Goal: Information Seeking & Learning: Learn about a topic

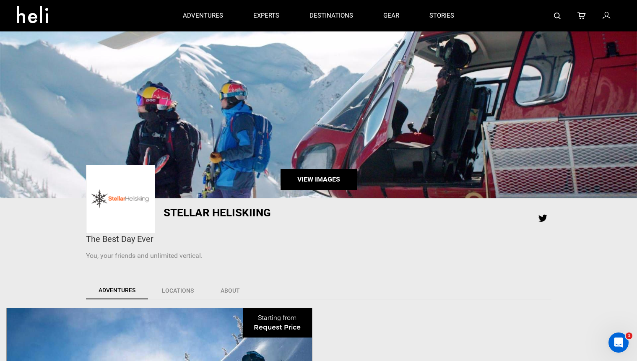
click at [298, 175] on link "View Images" at bounding box center [318, 179] width 76 height 21
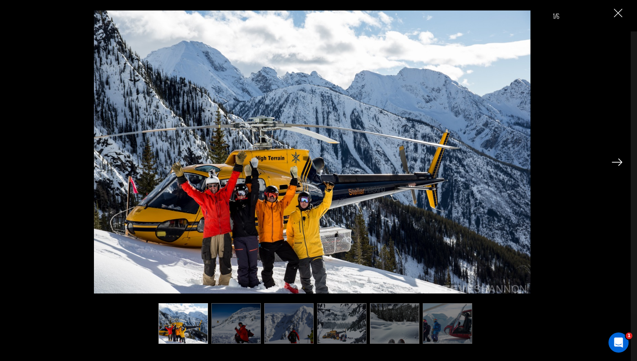
click at [619, 163] on img at bounding box center [617, 162] width 10 height 8
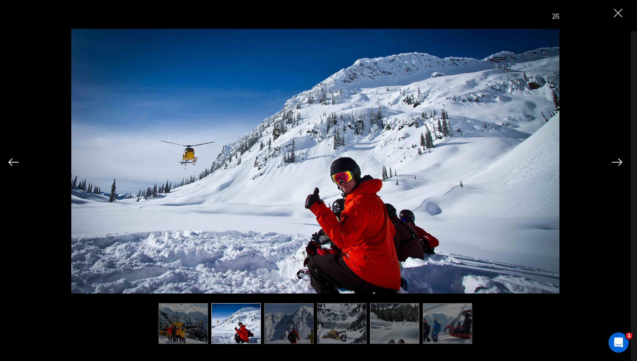
click at [619, 163] on img at bounding box center [617, 162] width 10 height 8
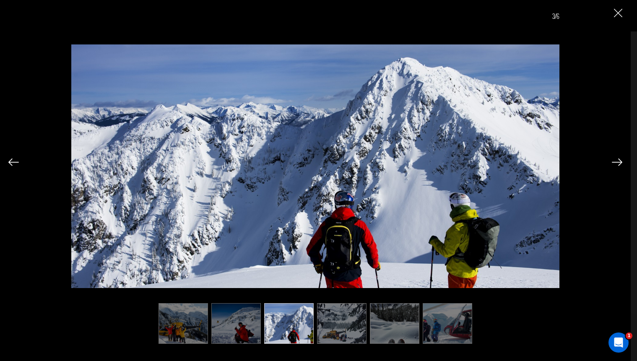
click at [619, 163] on img at bounding box center [617, 162] width 10 height 8
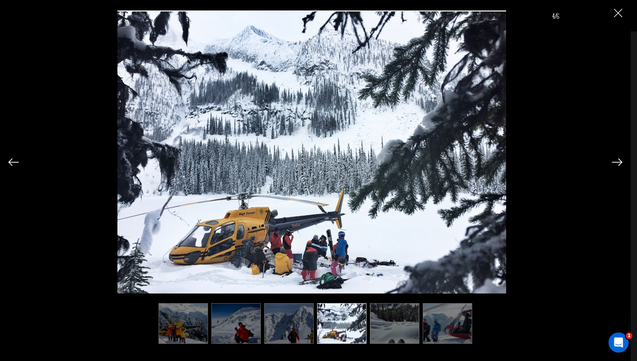
click at [619, 163] on img at bounding box center [617, 162] width 10 height 8
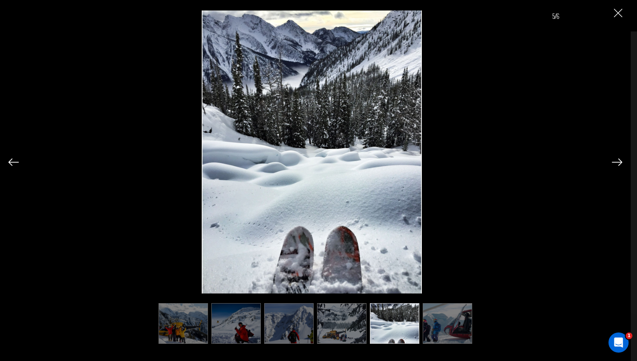
click at [619, 163] on img at bounding box center [617, 162] width 10 height 8
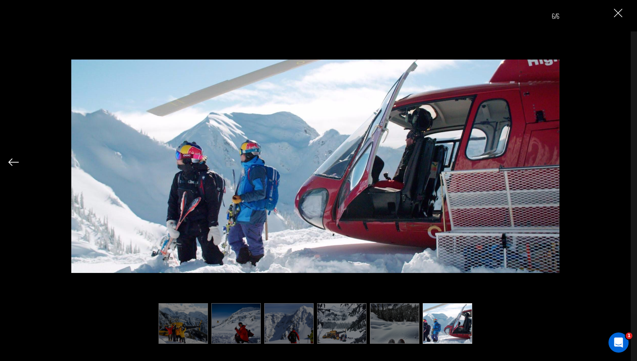
click at [619, 163] on div "6/6" at bounding box center [315, 171] width 614 height 343
click at [187, 319] on img at bounding box center [182, 323] width 49 height 41
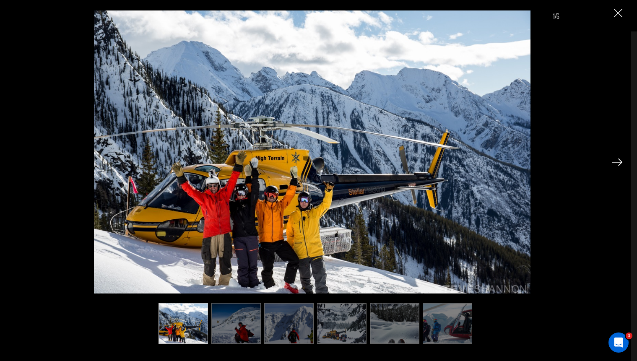
click at [615, 13] on img "Close" at bounding box center [618, 13] width 8 height 8
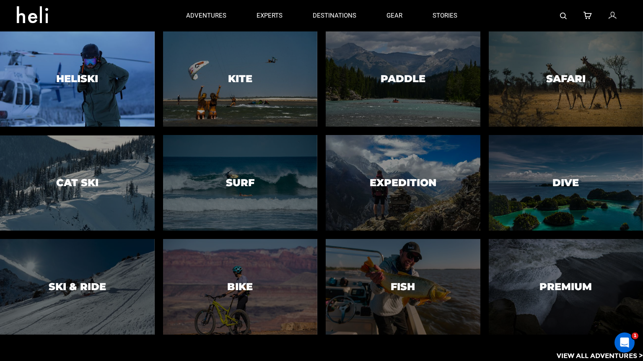
click at [108, 75] on div at bounding box center [77, 79] width 158 height 97
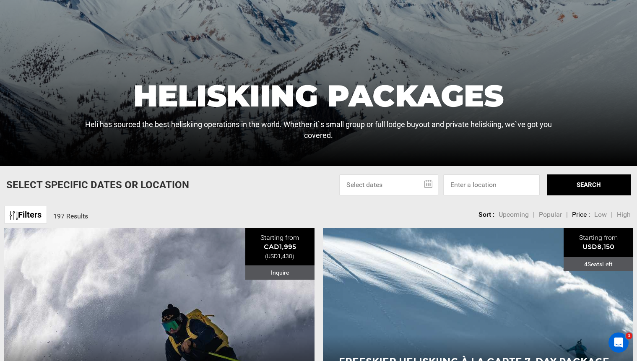
scroll to position [155, 0]
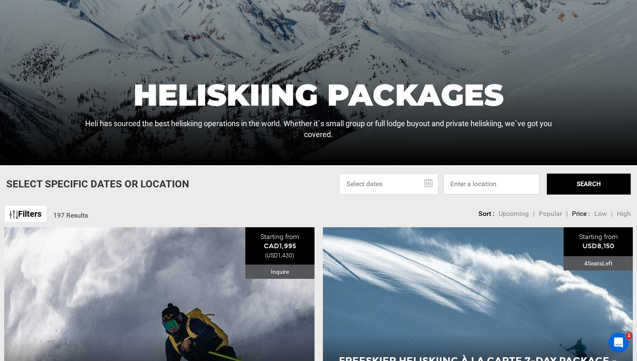
click at [474, 179] on input at bounding box center [491, 184] width 96 height 21
click at [483, 184] on input at bounding box center [491, 184] width 96 height 21
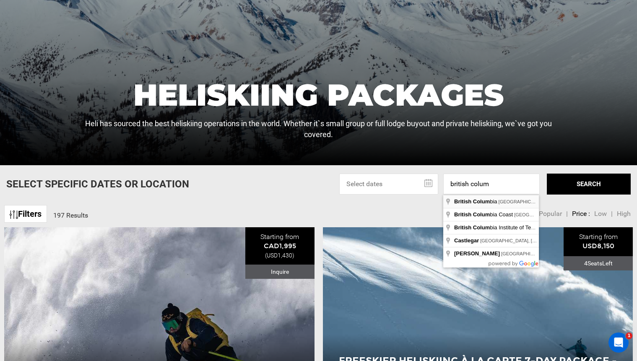
type input "[GEOGRAPHIC_DATA], [GEOGRAPHIC_DATA]"
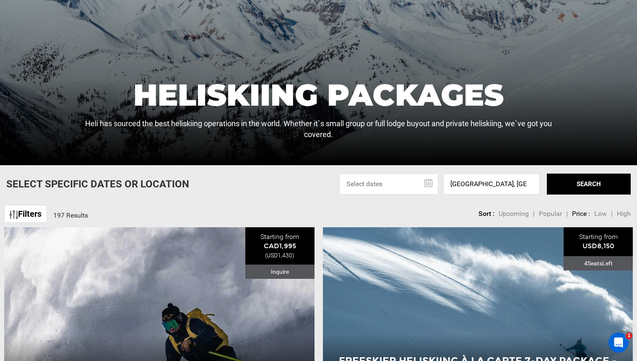
click at [555, 188] on button "SEARCH" at bounding box center [589, 184] width 84 height 21
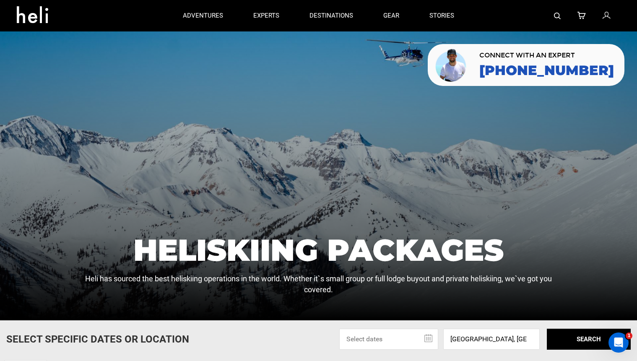
click at [556, 17] on img at bounding box center [557, 16] width 7 height 7
click at [564, 15] on div at bounding box center [544, 15] width 151 height 31
click at [553, 18] on div at bounding box center [544, 15] width 151 height 31
click at [557, 17] on img at bounding box center [557, 16] width 7 height 7
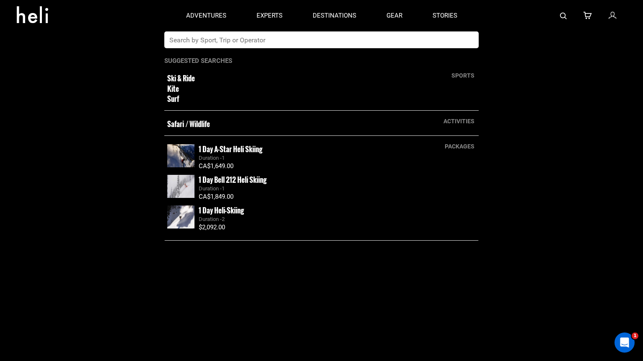
click at [404, 41] on input "text" at bounding box center [312, 39] width 297 height 17
type input "eleven"
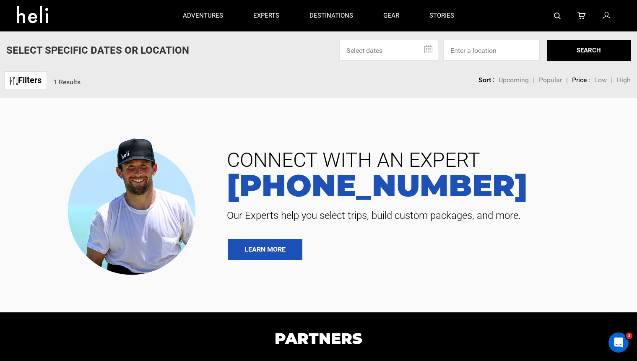
click at [557, 15] on img at bounding box center [557, 16] width 7 height 7
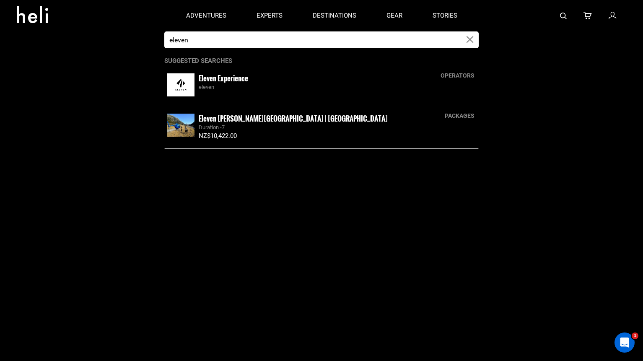
click at [218, 77] on small "Eleven Experience" at bounding box center [223, 78] width 49 height 10
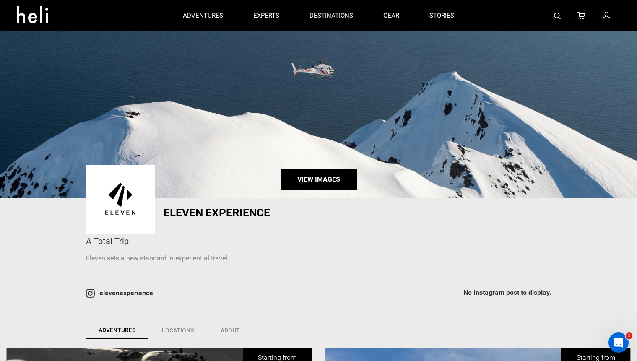
click at [308, 180] on link "View Images" at bounding box center [318, 179] width 76 height 21
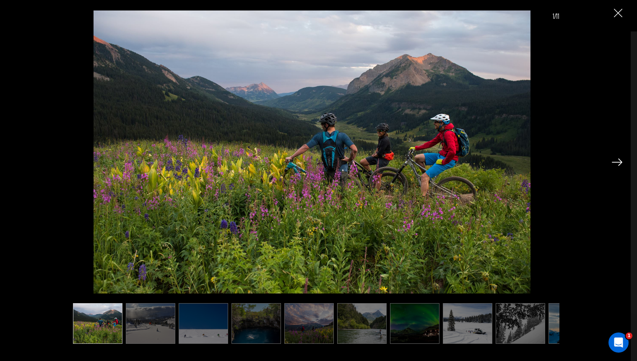
click at [614, 164] on img at bounding box center [617, 162] width 10 height 8
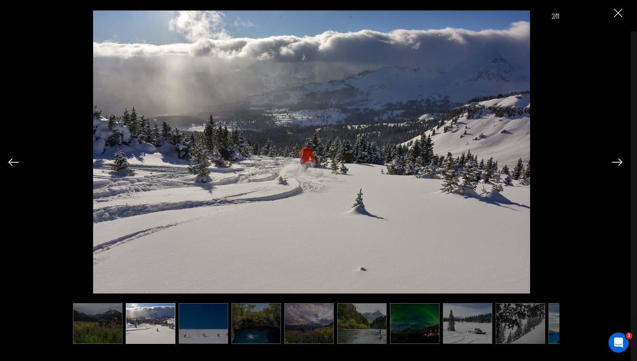
click at [615, 161] on img at bounding box center [617, 162] width 10 height 8
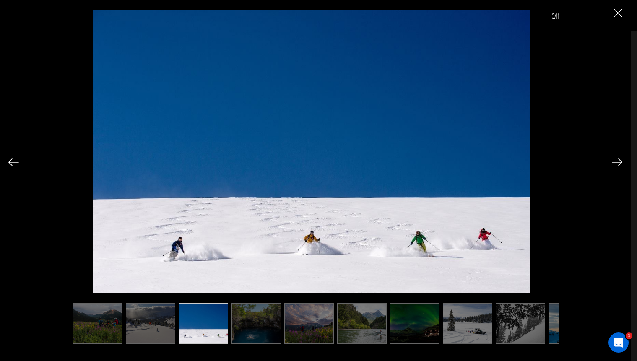
click at [615, 161] on img at bounding box center [617, 162] width 10 height 8
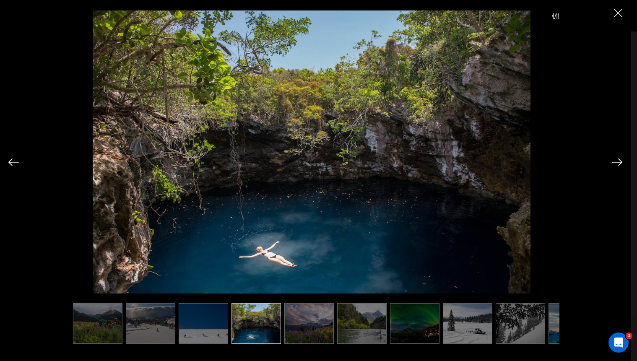
click at [615, 161] on img at bounding box center [617, 162] width 10 height 8
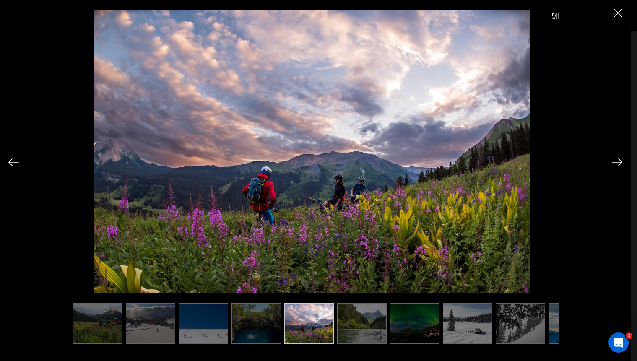
click at [615, 161] on img at bounding box center [617, 162] width 10 height 8
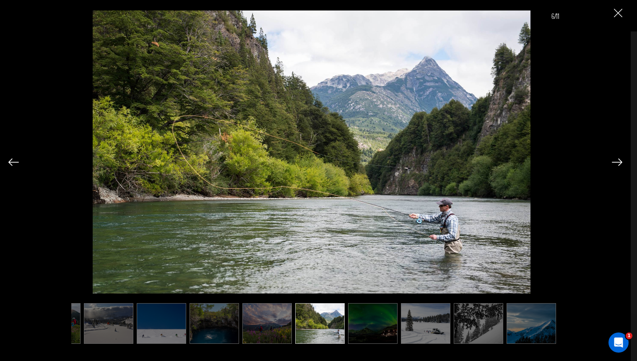
click at [615, 161] on img at bounding box center [617, 162] width 10 height 8
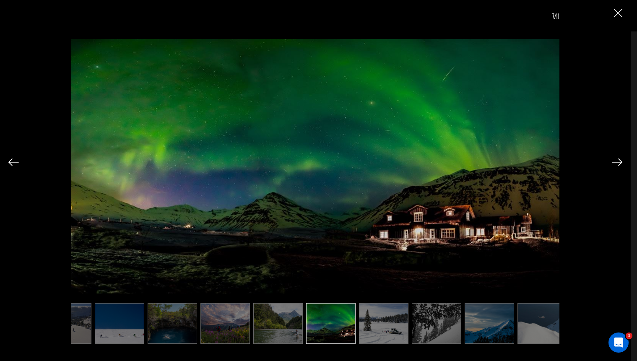
click at [615, 161] on img at bounding box center [617, 162] width 10 height 8
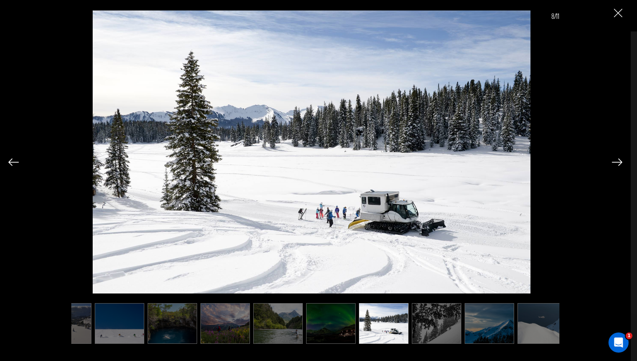
scroll to position [0, 93]
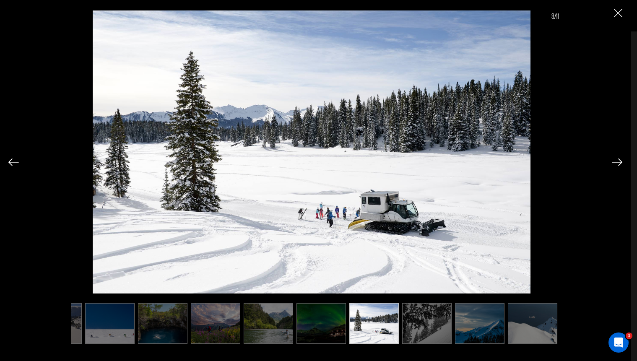
click at [615, 161] on img at bounding box center [617, 162] width 10 height 8
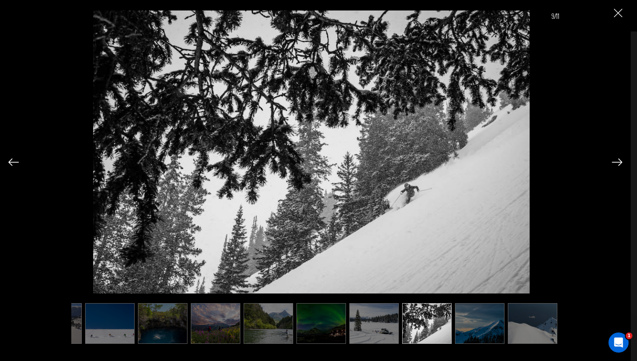
click at [615, 161] on img at bounding box center [617, 162] width 10 height 8
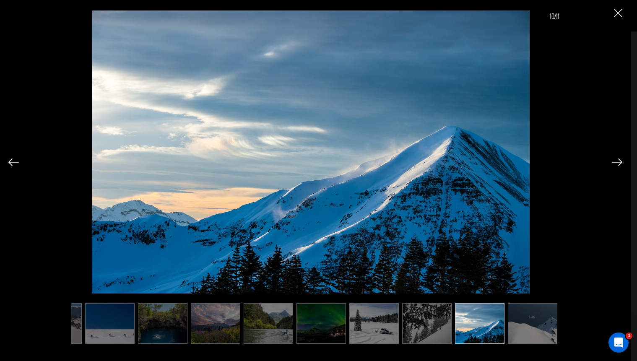
click at [615, 161] on img at bounding box center [617, 162] width 10 height 8
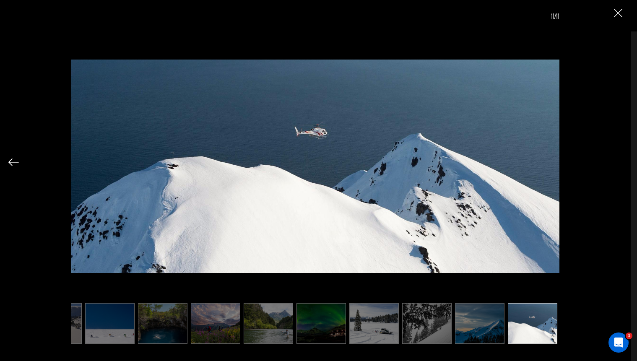
click at [615, 161] on div "11/11" at bounding box center [315, 171] width 614 height 343
click at [13, 162] on img at bounding box center [13, 162] width 10 height 8
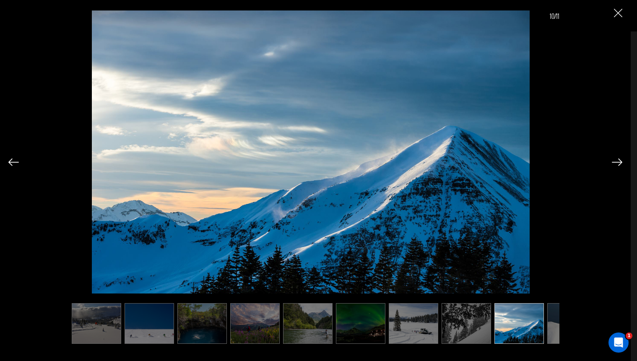
click at [13, 162] on img at bounding box center [13, 162] width 10 height 8
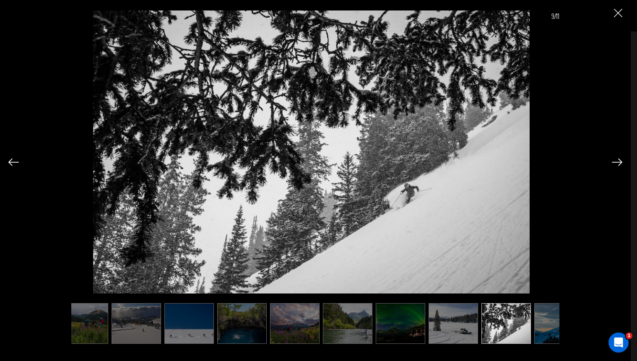
click at [13, 162] on img at bounding box center [13, 162] width 10 height 8
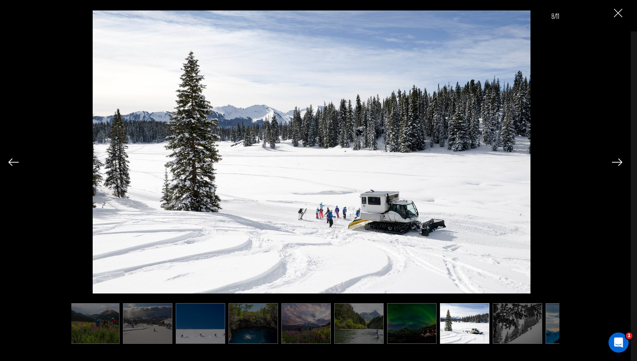
scroll to position [0, 0]
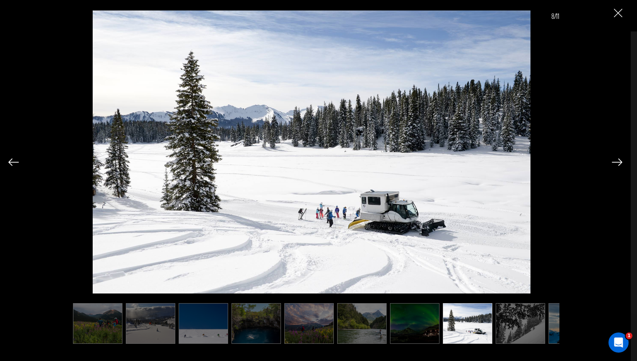
click at [13, 162] on img at bounding box center [13, 162] width 10 height 8
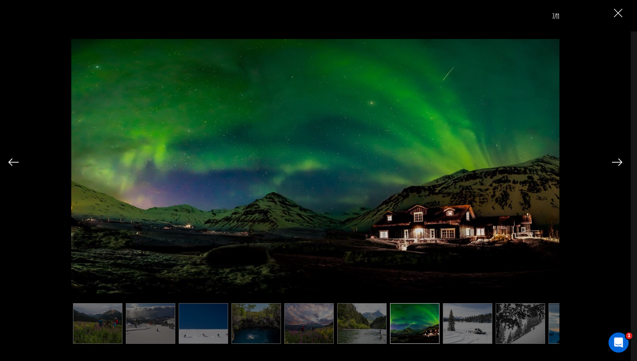
click at [13, 162] on img at bounding box center [13, 162] width 10 height 8
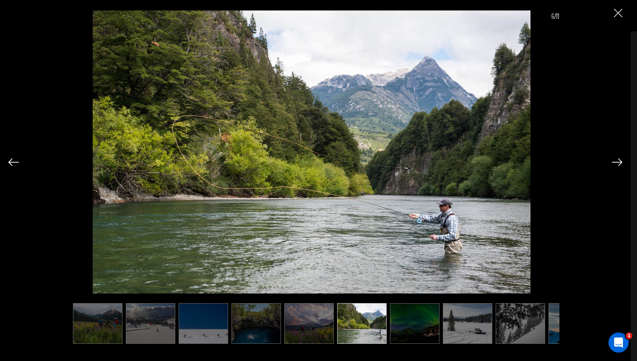
click at [13, 162] on img at bounding box center [13, 162] width 10 height 8
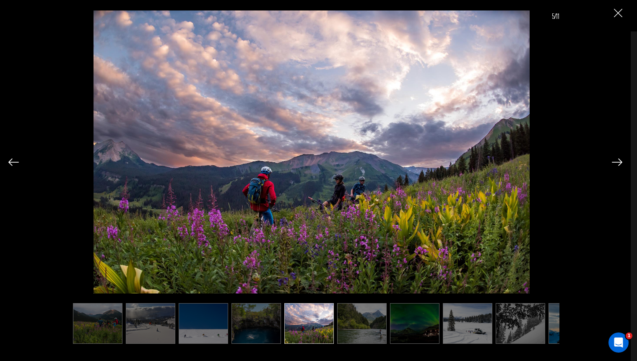
click at [13, 162] on img at bounding box center [13, 162] width 10 height 8
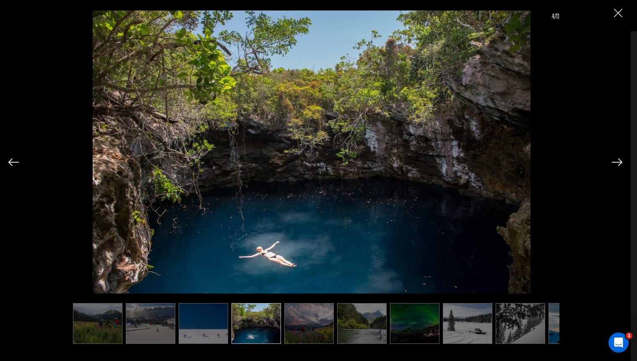
click at [13, 162] on img at bounding box center [13, 162] width 10 height 8
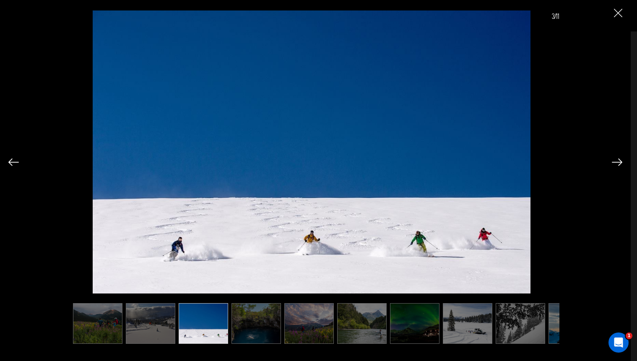
click at [13, 162] on img at bounding box center [13, 162] width 10 height 8
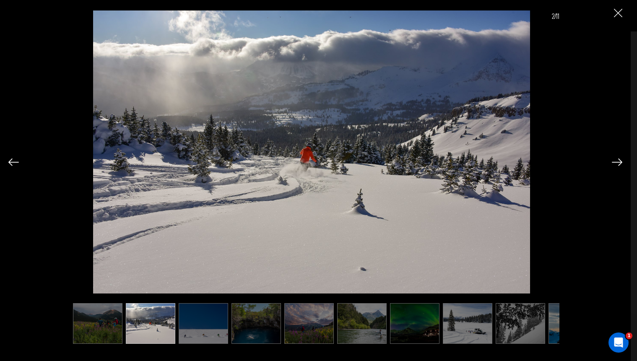
click at [618, 11] on img "Close" at bounding box center [618, 13] width 8 height 8
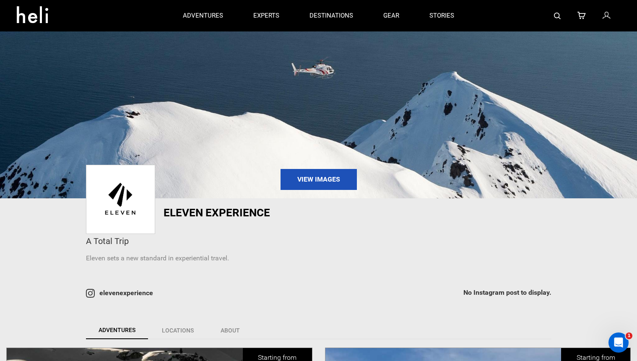
click at [556, 14] on img at bounding box center [557, 16] width 7 height 7
click at [557, 17] on img at bounding box center [557, 16] width 7 height 7
click at [561, 17] on div at bounding box center [544, 15] width 151 height 31
click at [558, 18] on img at bounding box center [557, 16] width 7 height 7
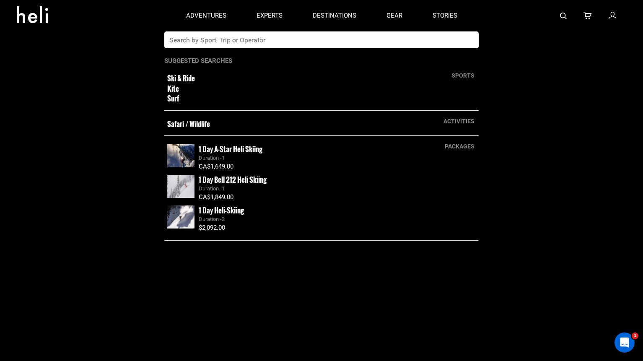
click at [333, 40] on input "text" at bounding box center [312, 39] width 297 height 17
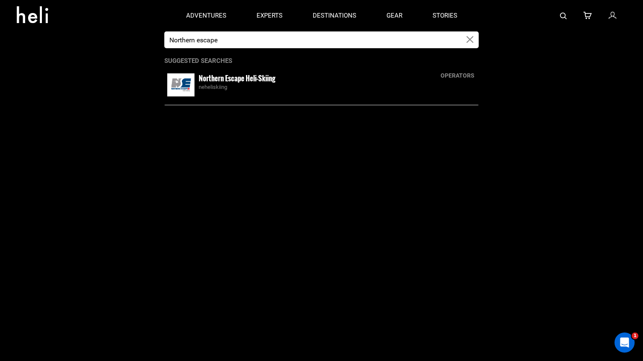
type input "Northern escape"
click at [242, 84] on div "neheliskiing" at bounding box center [337, 87] width 277 height 8
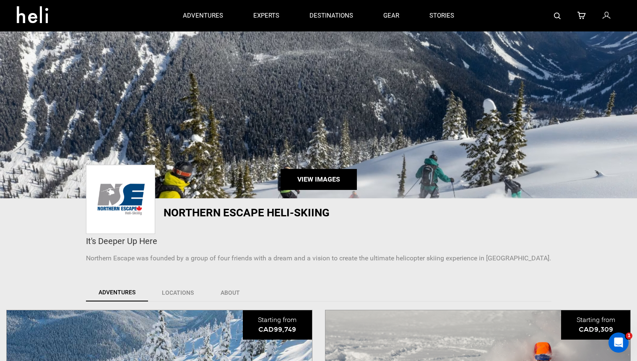
click at [310, 180] on link "View Images" at bounding box center [318, 179] width 76 height 21
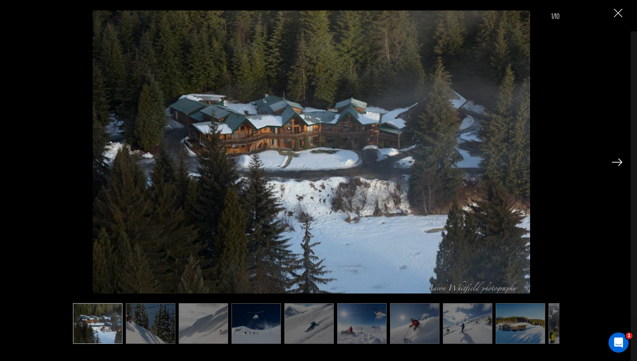
click at [148, 327] on img at bounding box center [150, 323] width 49 height 41
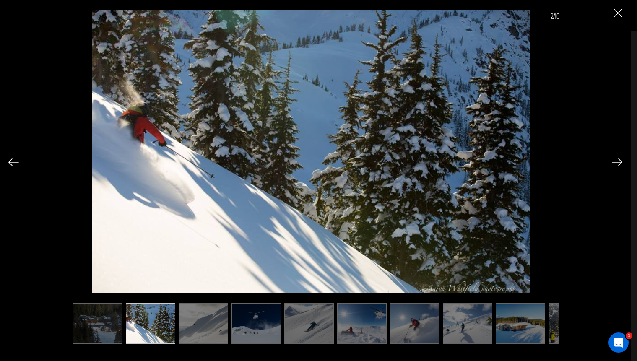
click at [207, 329] on img at bounding box center [203, 323] width 49 height 41
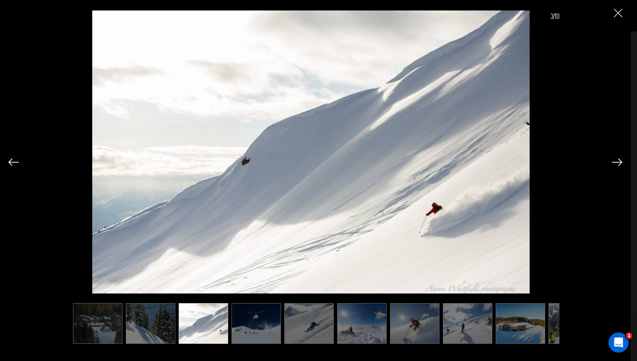
click at [242, 327] on img at bounding box center [255, 323] width 49 height 41
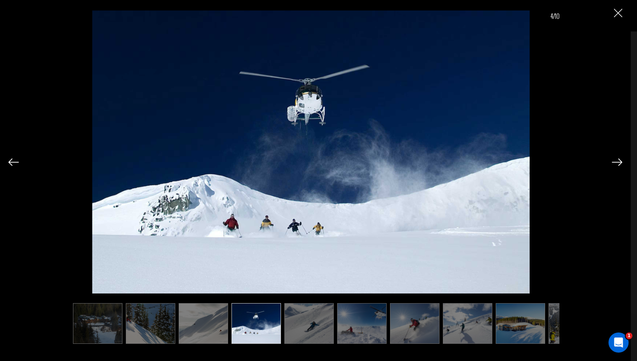
click at [311, 334] on img at bounding box center [308, 323] width 49 height 41
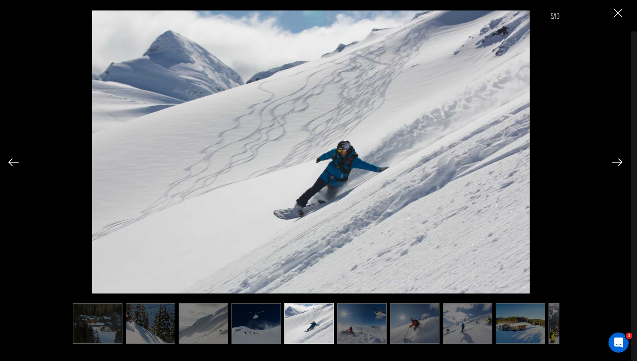
click at [366, 324] on img at bounding box center [361, 323] width 49 height 41
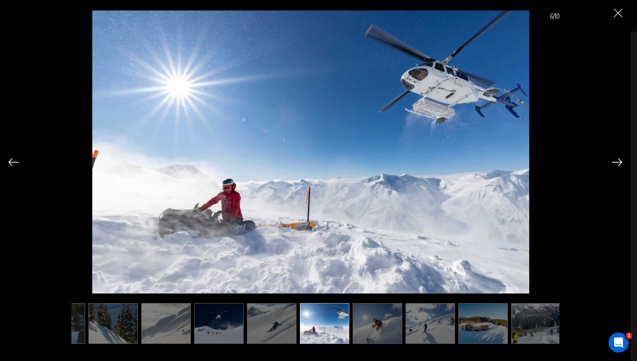
scroll to position [0, 41]
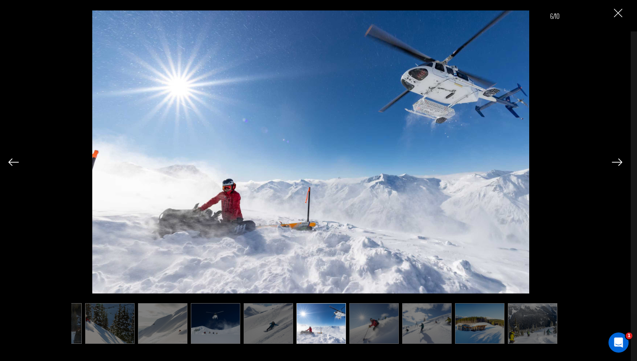
click at [379, 324] on img at bounding box center [373, 323] width 49 height 41
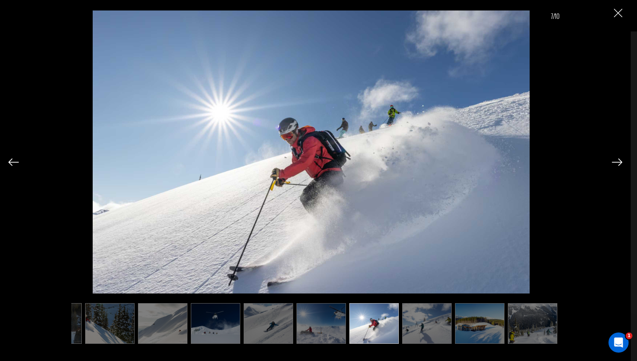
click at [427, 322] on img at bounding box center [426, 323] width 49 height 41
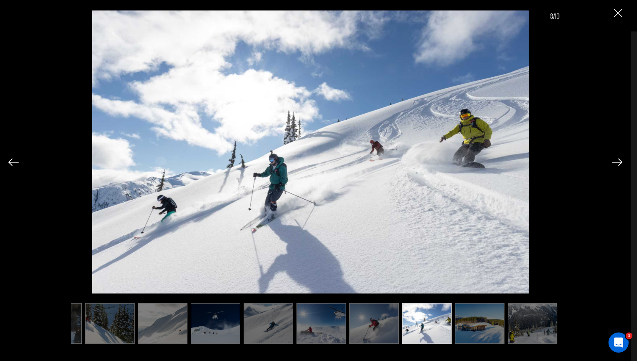
click at [480, 324] on img at bounding box center [479, 323] width 49 height 41
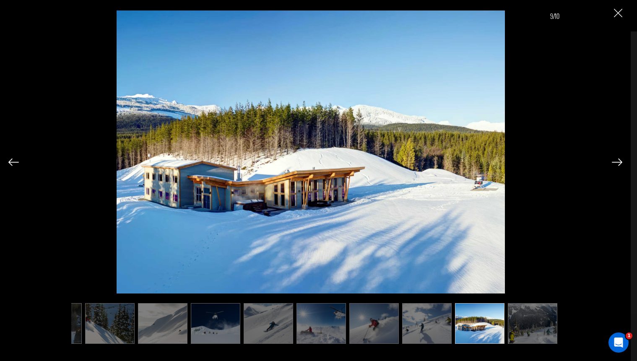
click at [523, 320] on img at bounding box center [532, 323] width 49 height 41
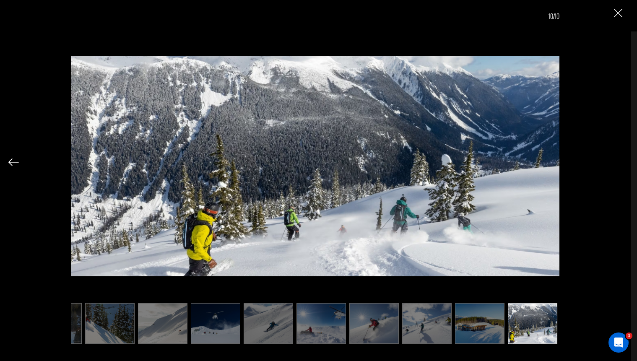
click at [223, 325] on img at bounding box center [215, 323] width 49 height 41
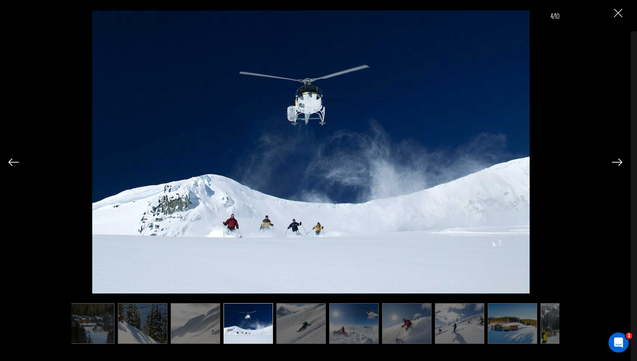
scroll to position [0, 0]
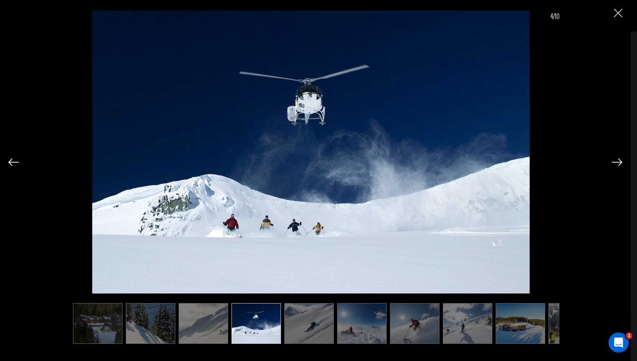
click at [364, 319] on img at bounding box center [361, 323] width 49 height 41
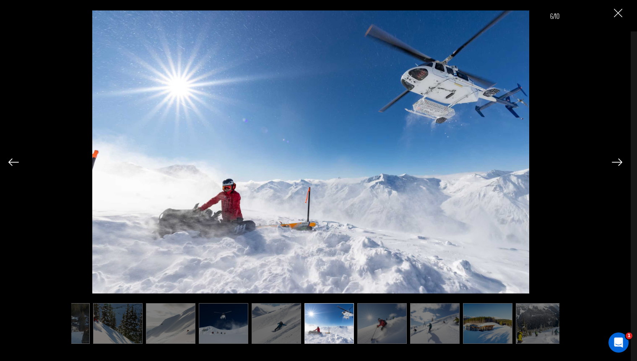
scroll to position [0, 41]
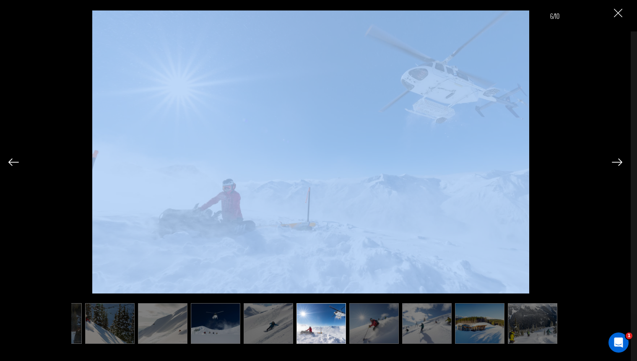
drag, startPoint x: 611, startPoint y: 13, endPoint x: 617, endPoint y: 13, distance: 5.9
click at [612, 13] on div "6/10" at bounding box center [315, 171] width 614 height 343
click at [617, 13] on img "Close" at bounding box center [618, 13] width 8 height 8
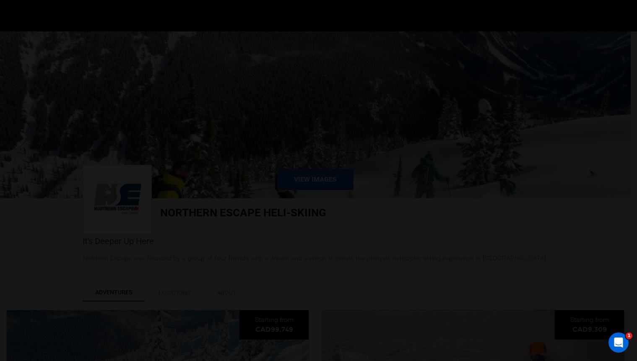
scroll to position [0, 0]
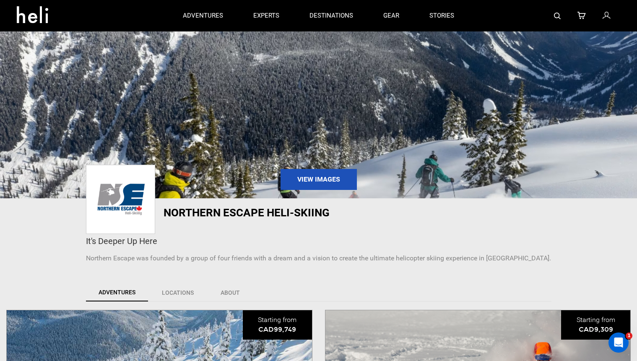
click at [552, 18] on div at bounding box center [544, 15] width 151 height 31
click at [560, 16] on img at bounding box center [557, 16] width 7 height 7
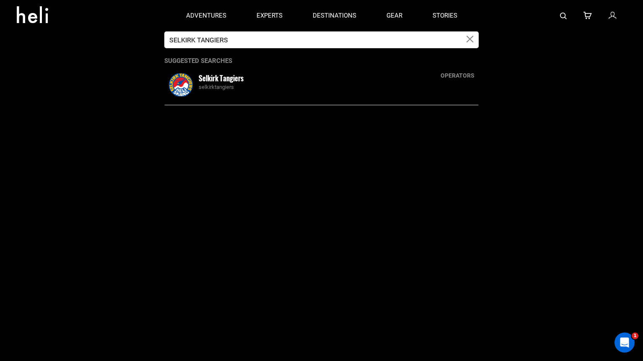
type input "SELKIRK TANGIERS"
click at [225, 78] on small "Selkirk Tangiers" at bounding box center [221, 78] width 45 height 10
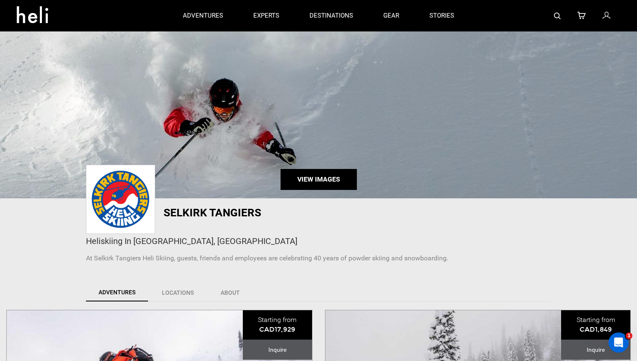
click at [329, 186] on link "View Images" at bounding box center [318, 179] width 76 height 21
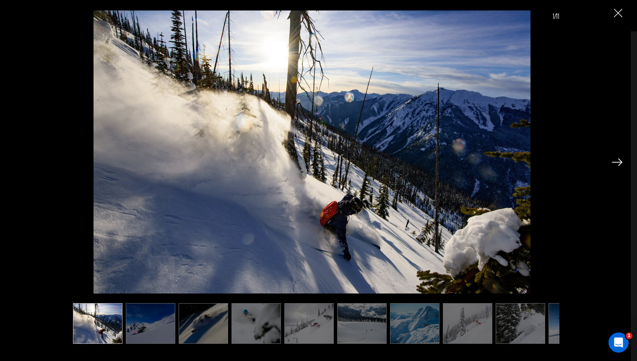
click at [149, 324] on img at bounding box center [150, 323] width 49 height 41
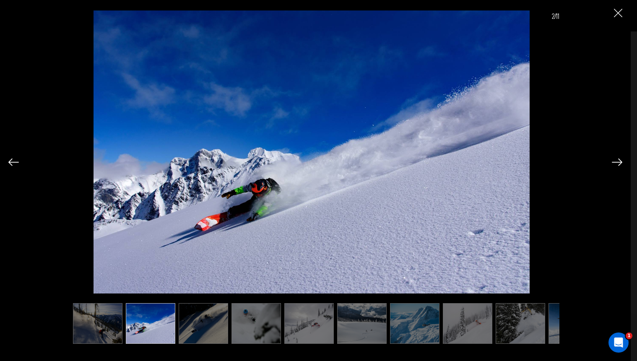
click at [198, 327] on img at bounding box center [203, 323] width 49 height 41
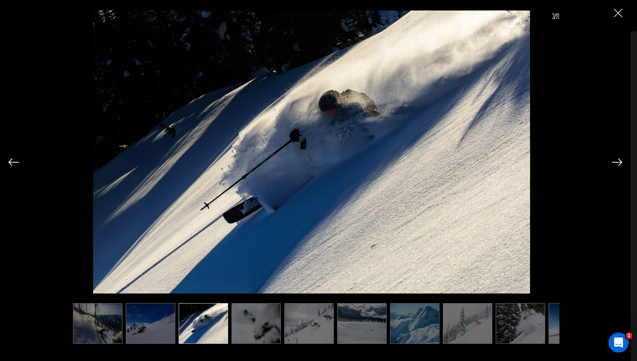
click at [261, 328] on img at bounding box center [255, 323] width 49 height 41
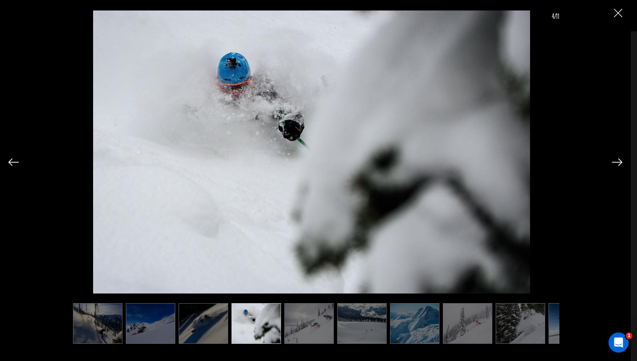
click at [311, 331] on img at bounding box center [308, 323] width 49 height 41
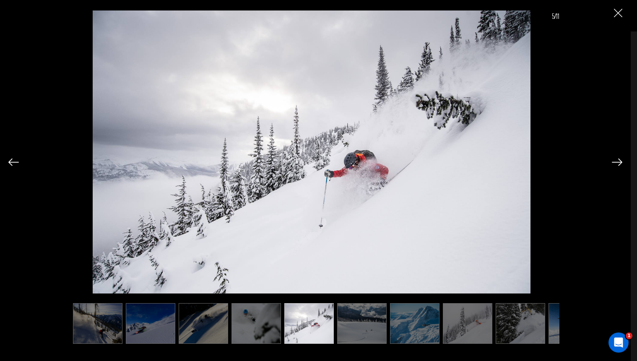
click at [358, 327] on img at bounding box center [361, 323] width 49 height 41
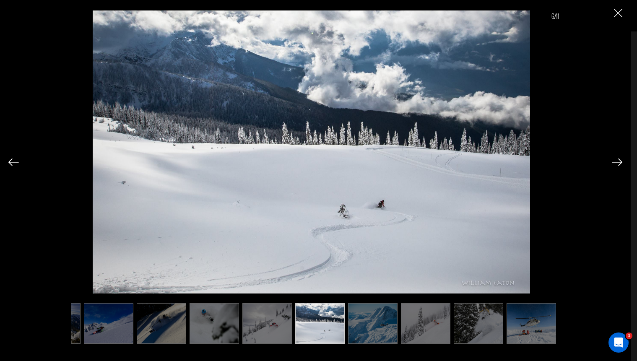
click at [389, 327] on img at bounding box center [372, 323] width 49 height 41
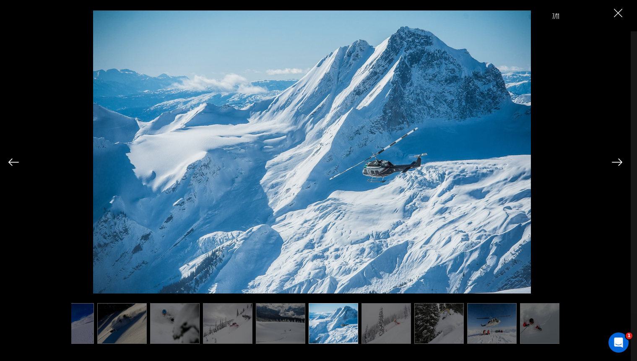
scroll to position [0, 84]
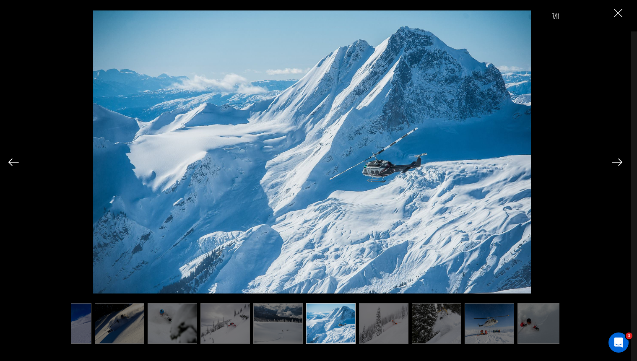
click at [389, 330] on img at bounding box center [383, 323] width 49 height 41
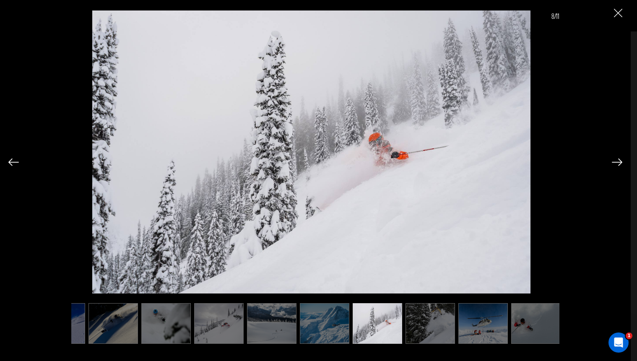
scroll to position [0, 93]
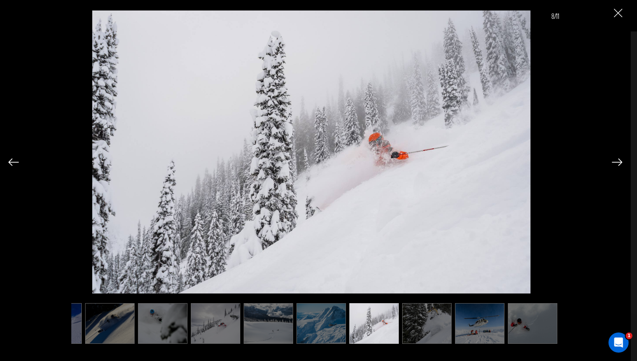
click at [414, 328] on img at bounding box center [426, 323] width 49 height 41
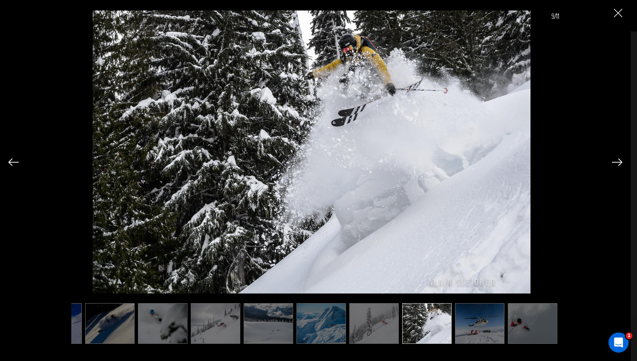
click at [430, 328] on img at bounding box center [426, 323] width 49 height 41
click at [463, 332] on img at bounding box center [479, 323] width 49 height 41
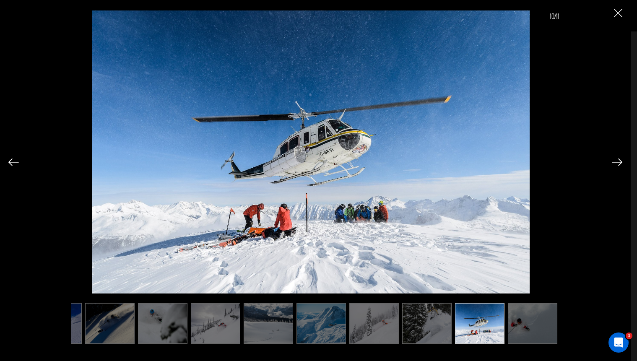
click at [520, 332] on img at bounding box center [532, 323] width 49 height 41
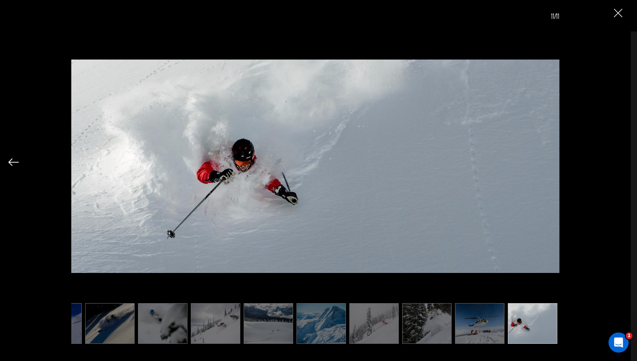
click at [432, 316] on img at bounding box center [426, 323] width 49 height 41
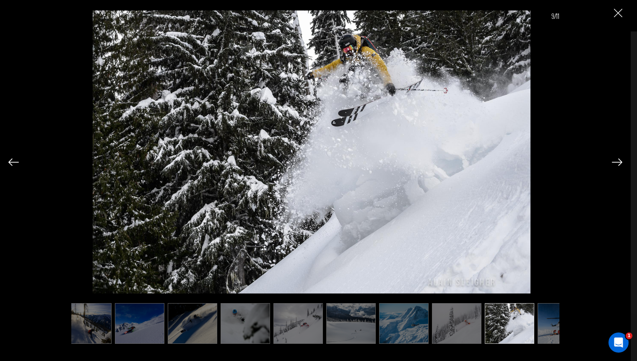
scroll to position [0, 10]
click at [201, 323] on img at bounding box center [193, 323] width 49 height 41
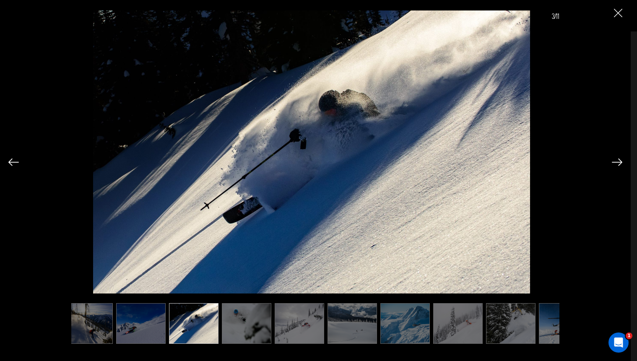
scroll to position [0, 0]
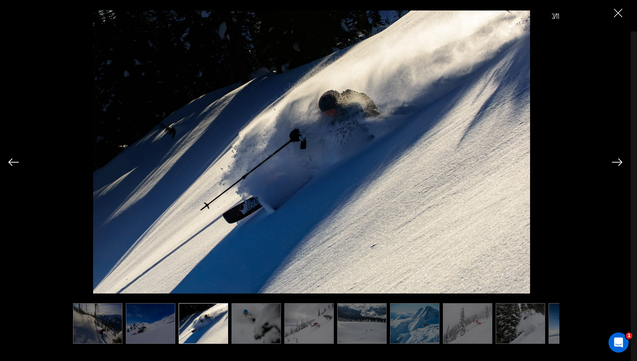
click at [526, 318] on img at bounding box center [519, 323] width 49 height 41
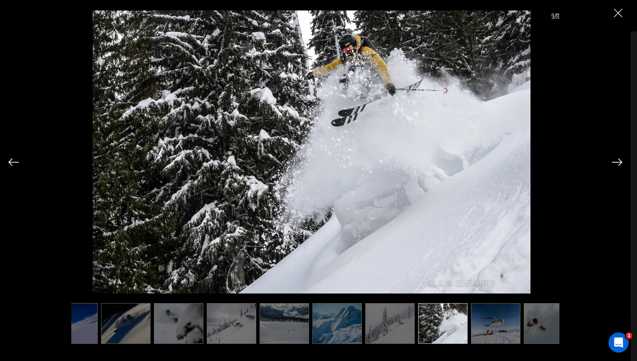
scroll to position [0, 93]
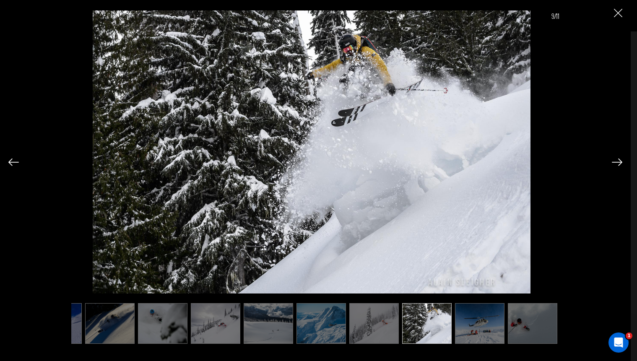
click at [521, 316] on img at bounding box center [532, 323] width 49 height 41
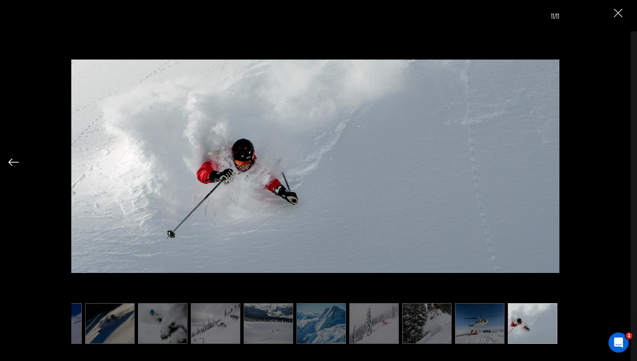
click at [375, 324] on img at bounding box center [373, 323] width 49 height 41
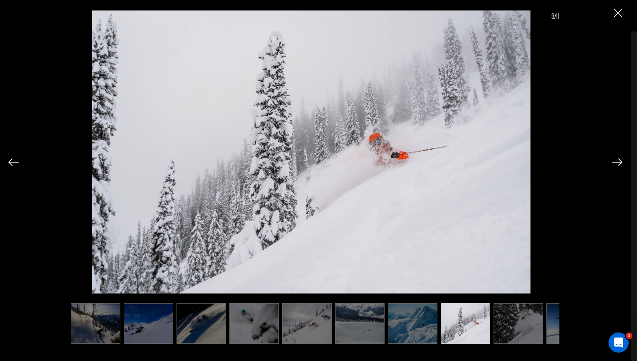
scroll to position [0, 0]
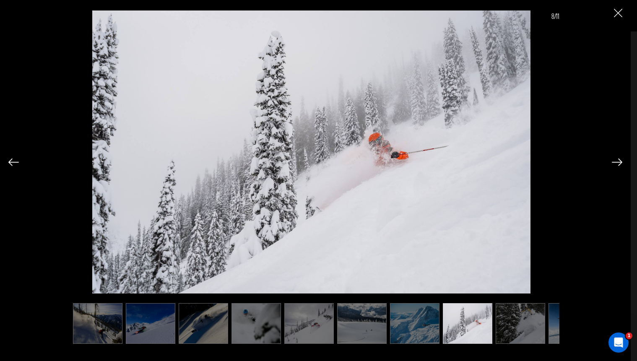
click at [301, 326] on img at bounding box center [308, 323] width 49 height 41
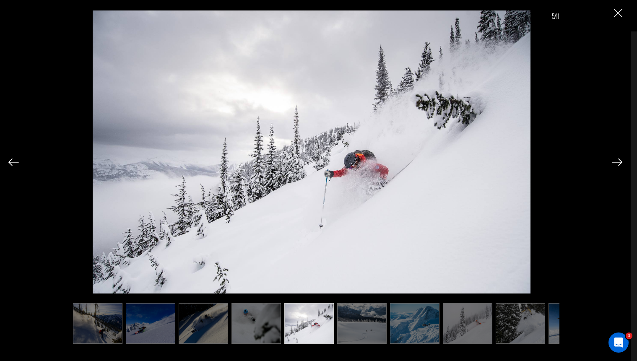
click at [252, 326] on img at bounding box center [255, 323] width 49 height 41
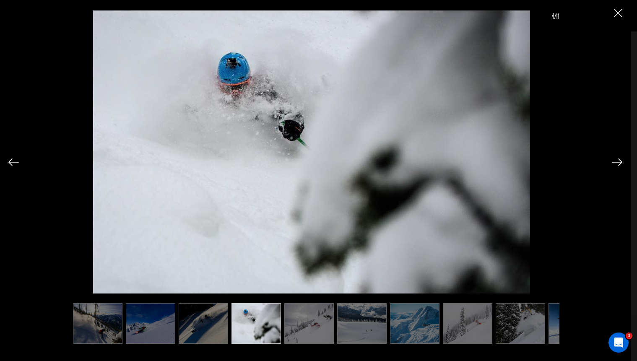
click at [187, 327] on img at bounding box center [203, 323] width 49 height 41
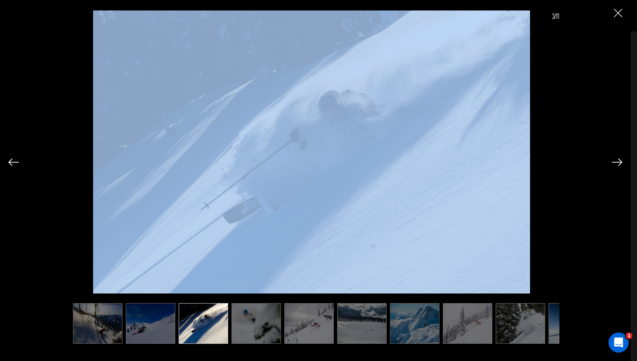
click at [326, 168] on img at bounding box center [311, 155] width 437 height 291
click at [329, 182] on img at bounding box center [311, 155] width 437 height 291
click at [581, 198] on div "3/11" at bounding box center [315, 171] width 614 height 343
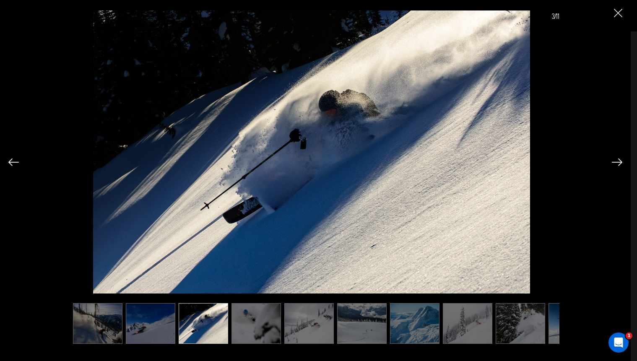
click at [618, 12] on img "Close" at bounding box center [618, 13] width 8 height 8
